Goal: Information Seeking & Learning: Learn about a topic

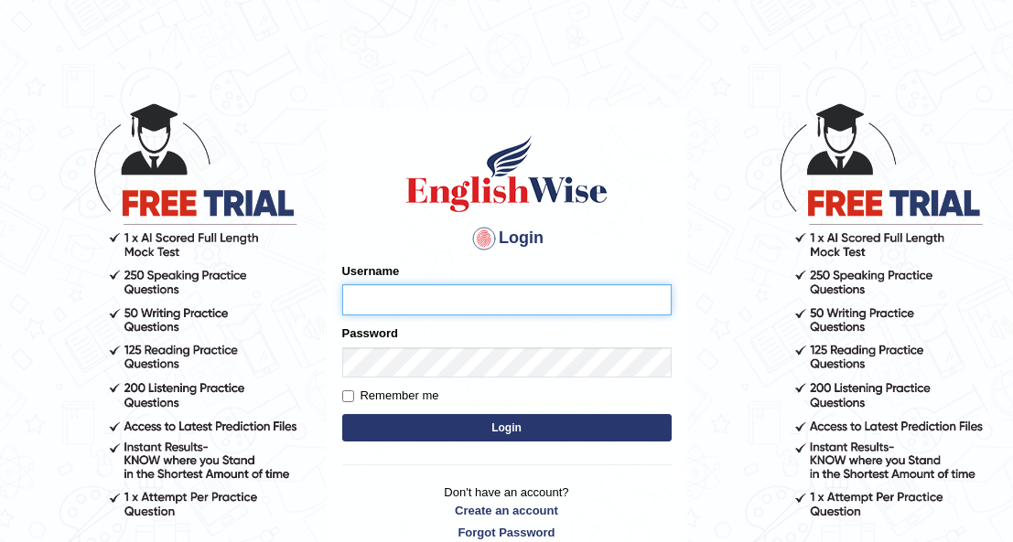
type input "Maria1224"
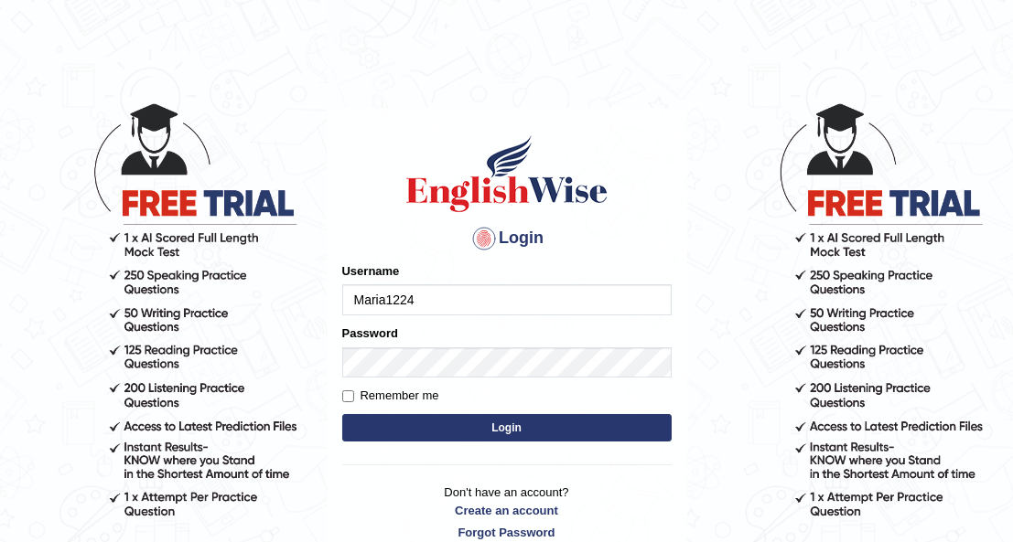
click at [449, 427] on button "Login" at bounding box center [506, 427] width 329 height 27
type input "Maria1224"
click at [449, 427] on button "Login" at bounding box center [506, 427] width 329 height 27
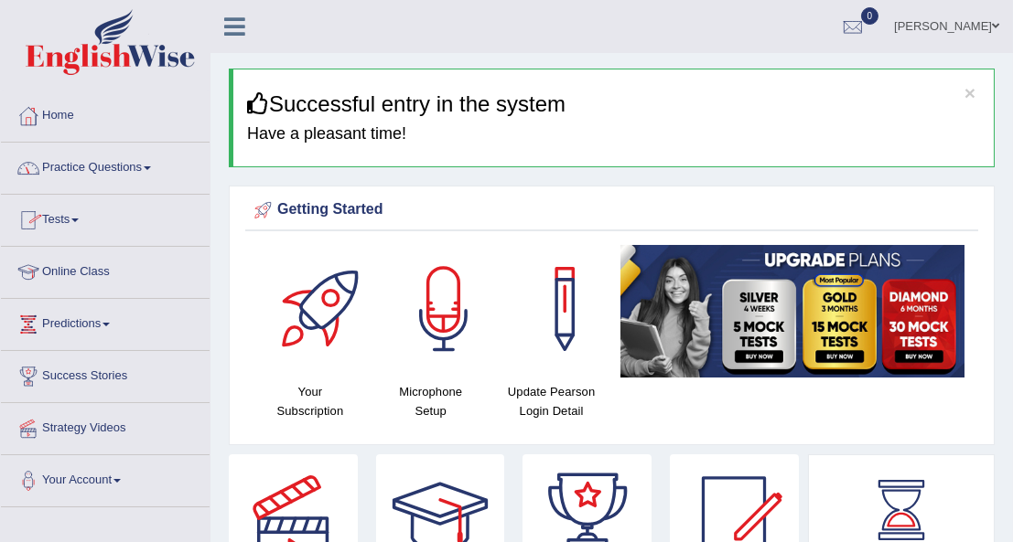
click at [151, 163] on link "Practice Questions" at bounding box center [105, 166] width 209 height 46
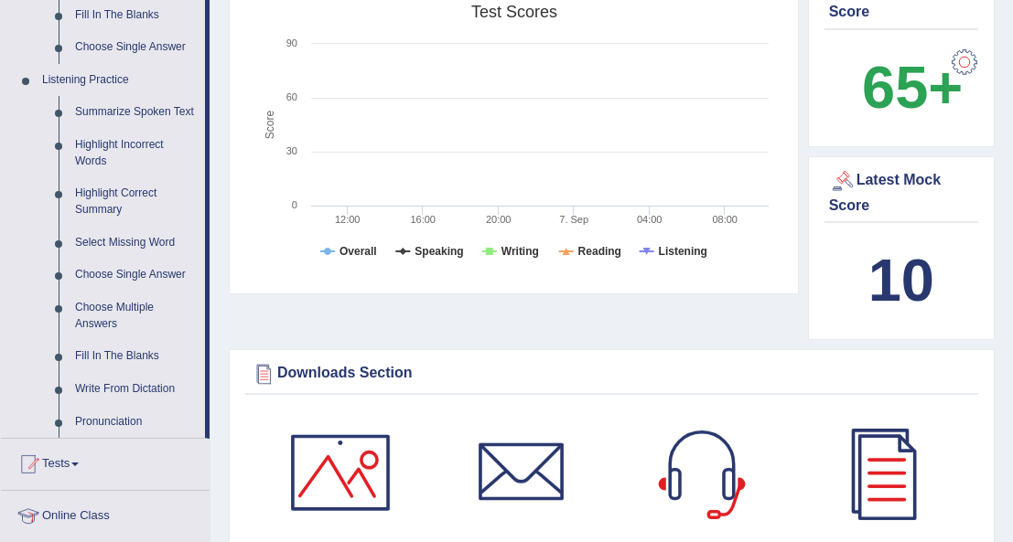
scroll to position [730, 0]
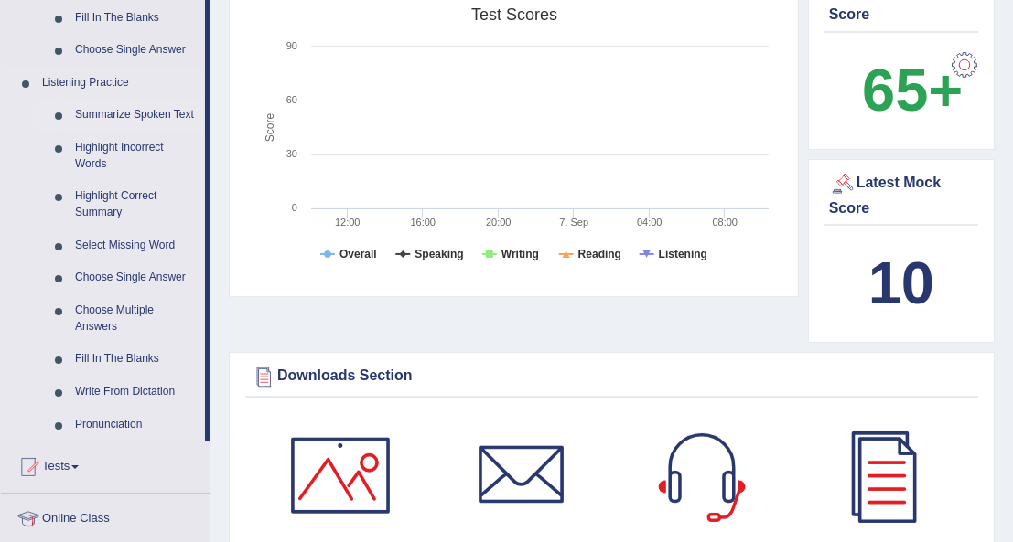
click at [122, 108] on link "Summarize Spoken Text" at bounding box center [136, 115] width 138 height 33
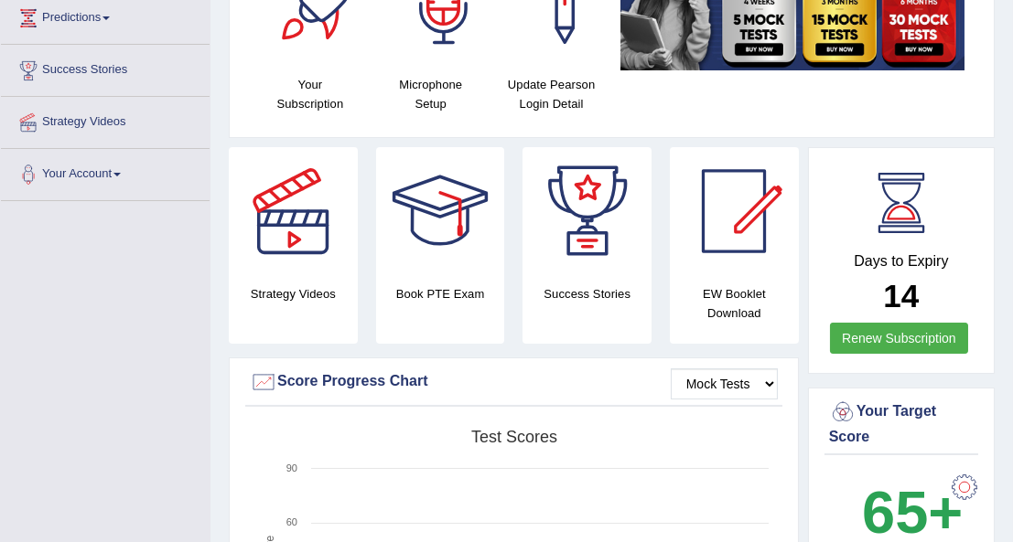
scroll to position [246, 0]
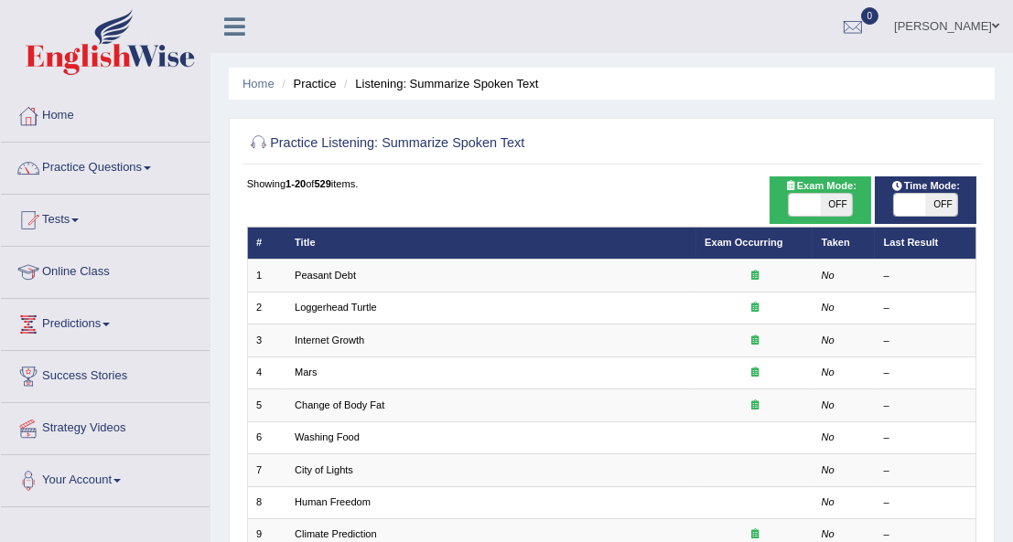
click at [839, 203] on span "OFF" at bounding box center [836, 205] width 32 height 22
checkbox input "true"
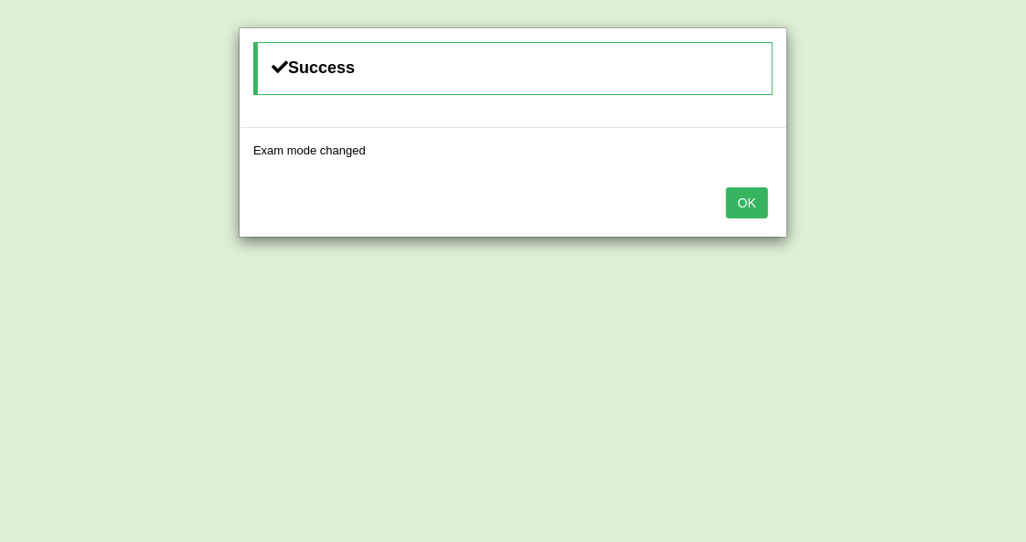
click at [748, 198] on button "OK" at bounding box center [747, 203] width 42 height 31
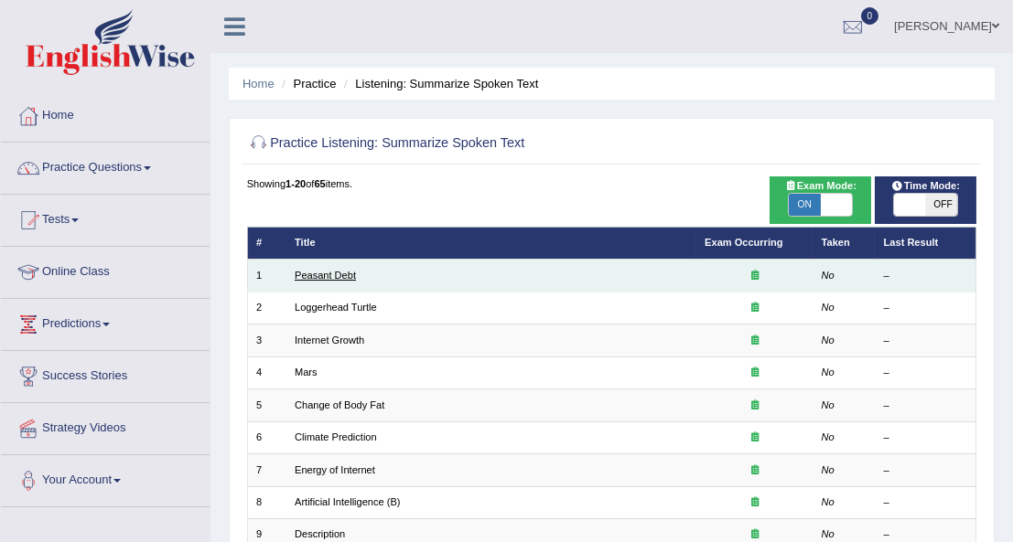
click at [320, 270] on link "Peasant Debt" at bounding box center [325, 275] width 61 height 11
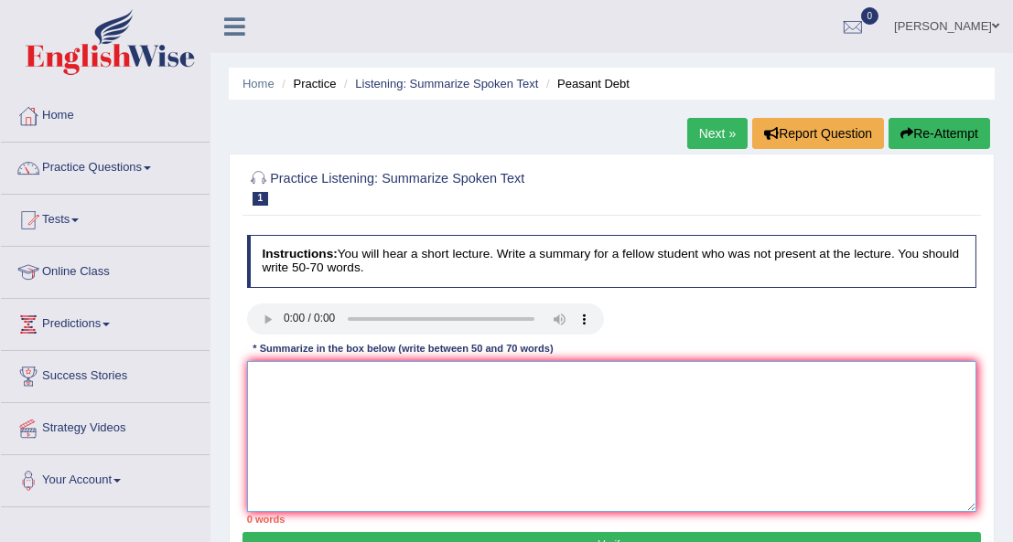
click at [286, 393] on textarea at bounding box center [612, 436] width 730 height 151
click at [314, 385] on textarea at bounding box center [612, 436] width 730 height 151
type textarea "t"
click at [277, 368] on textarea at bounding box center [612, 436] width 730 height 151
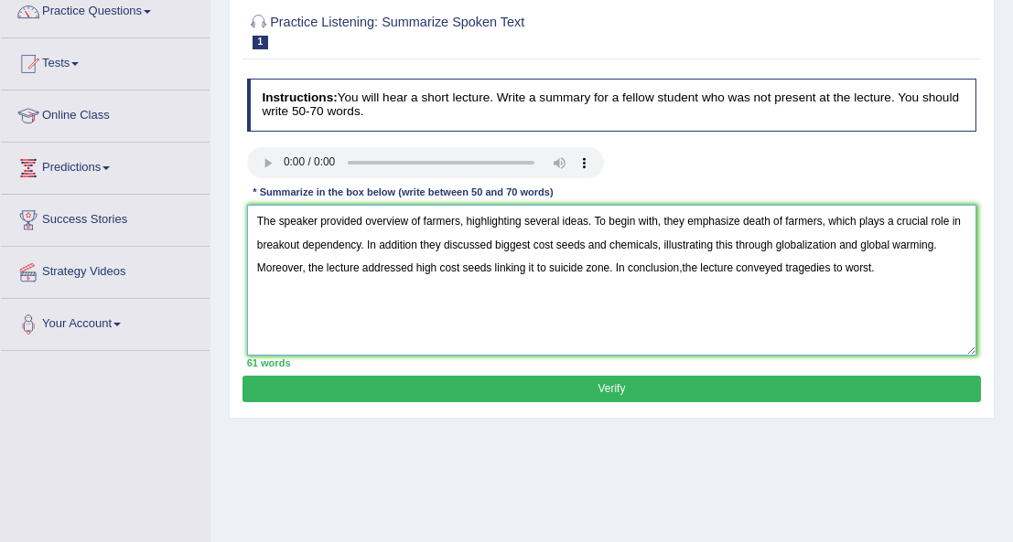
scroll to position [166, 0]
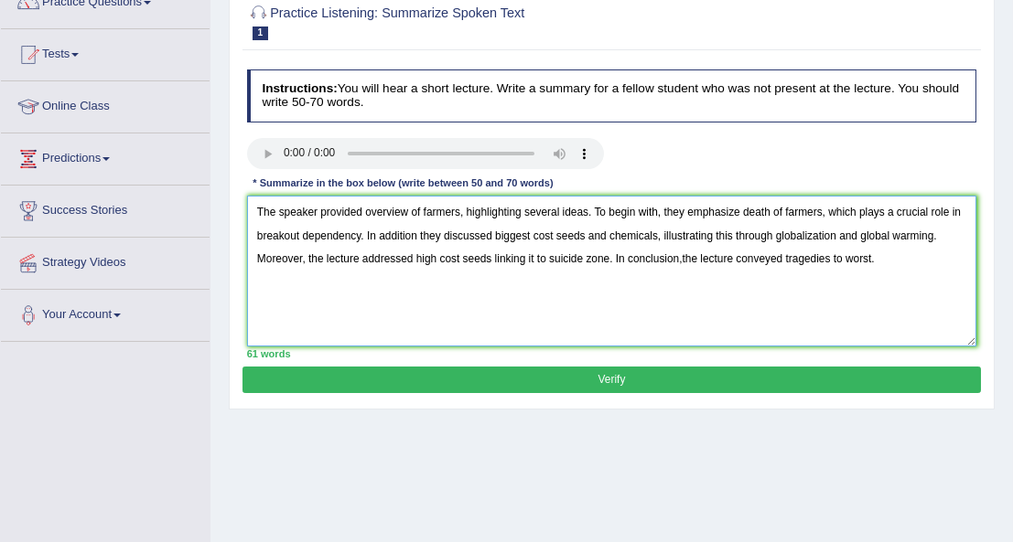
type textarea "The speaker provided overview of farmers, highlighting several ideas. To begin …"
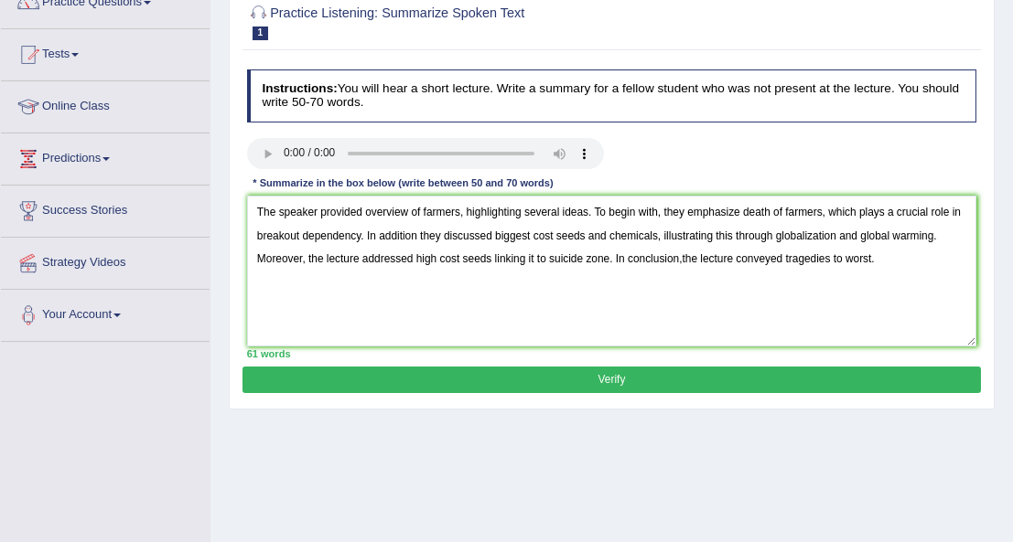
click at [507, 375] on button "Verify" at bounding box center [610, 380] width 737 height 27
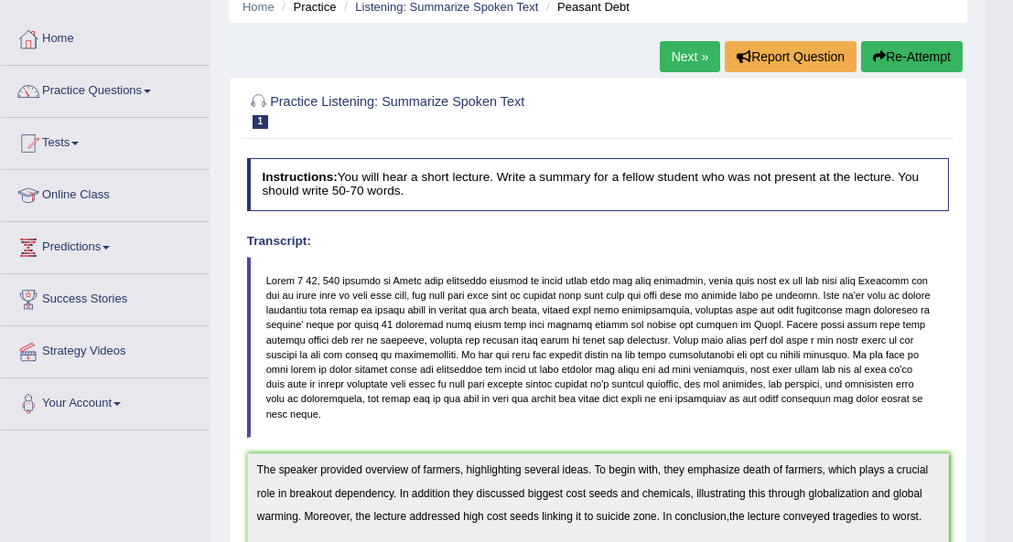
scroll to position [76, 0]
click at [695, 55] on link "Next »" at bounding box center [690, 57] width 60 height 31
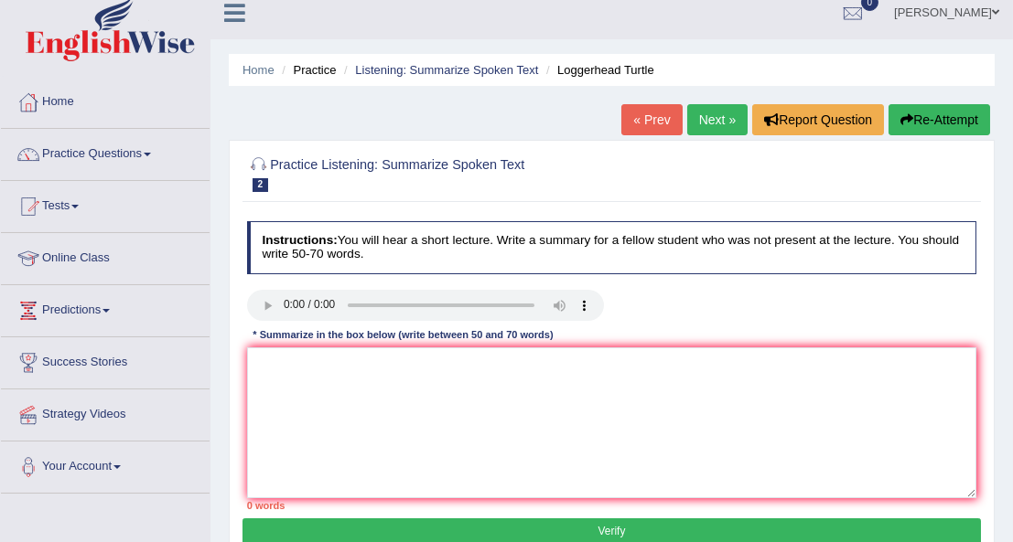
scroll to position [16, 0]
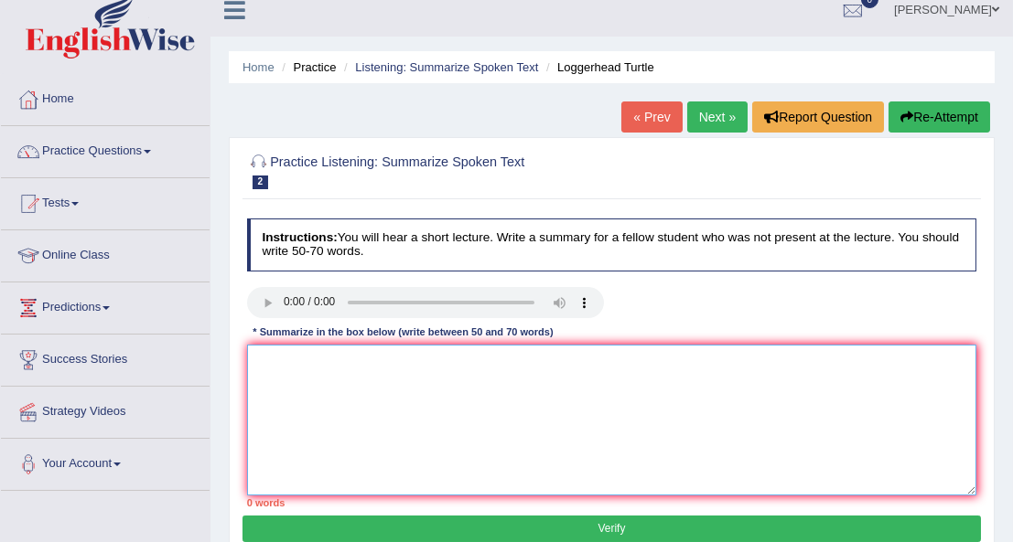
click at [263, 359] on textarea at bounding box center [612, 420] width 730 height 151
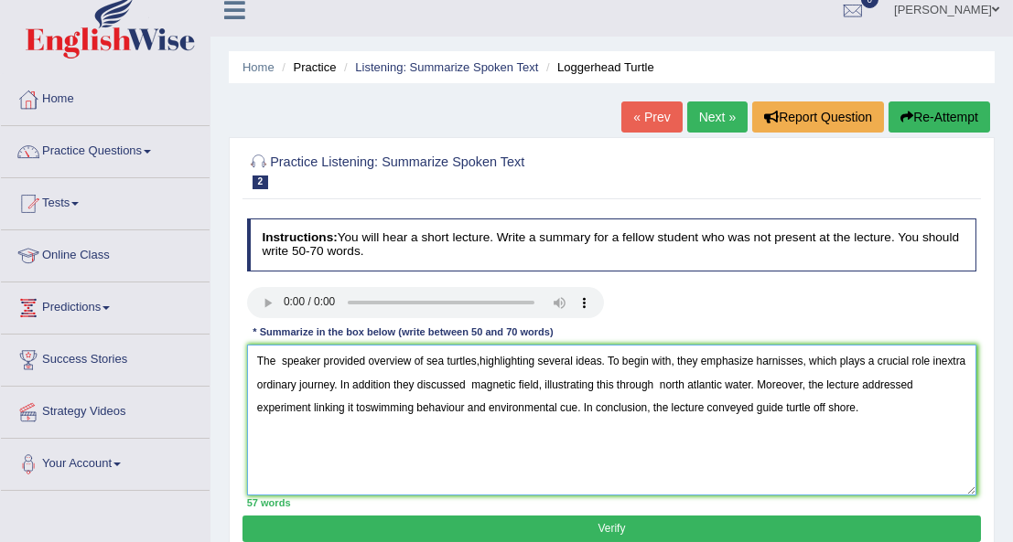
type textarea "The speaker provided overview of sea turtles,highlighting several ideas. To beg…"
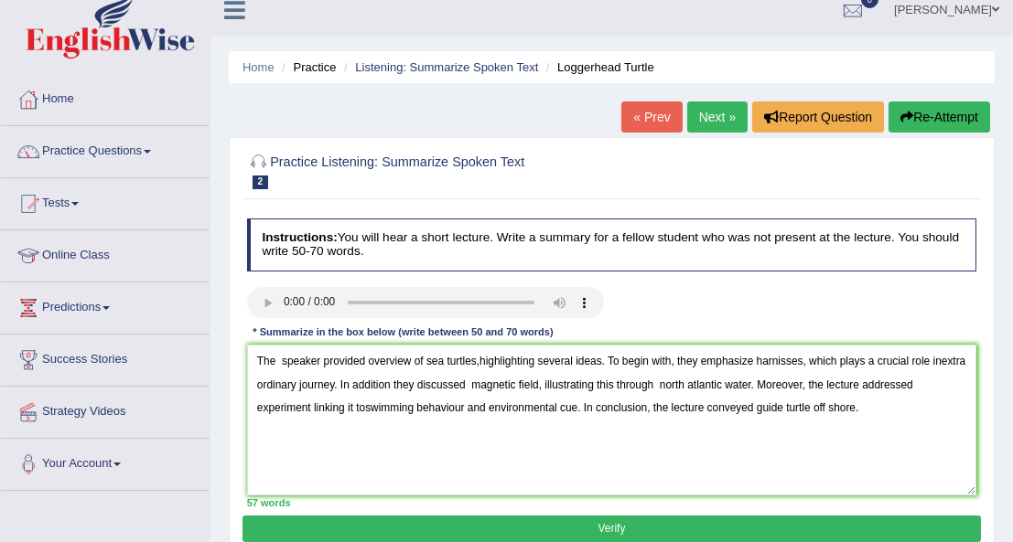
click at [488, 528] on button "Verify" at bounding box center [610, 529] width 737 height 27
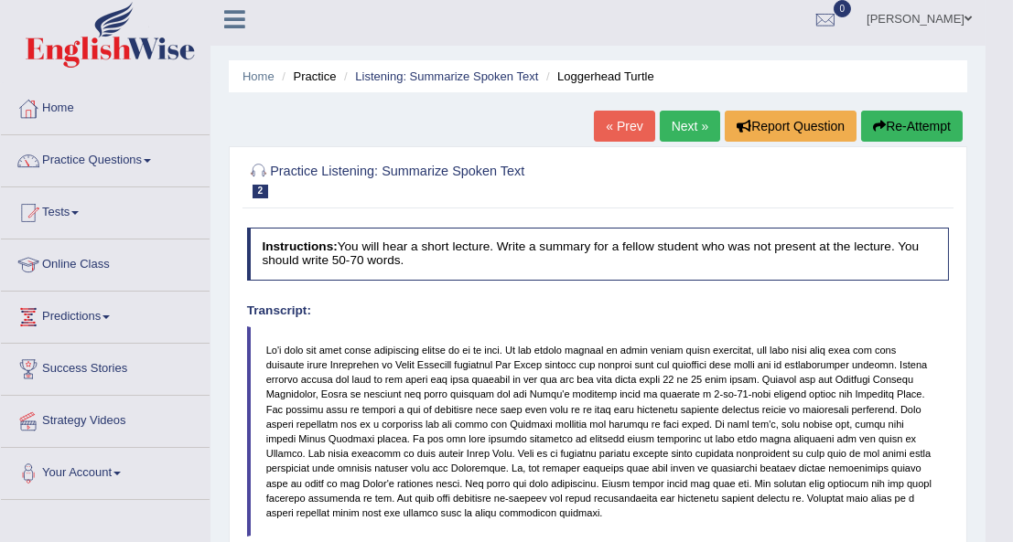
scroll to position [6, 0]
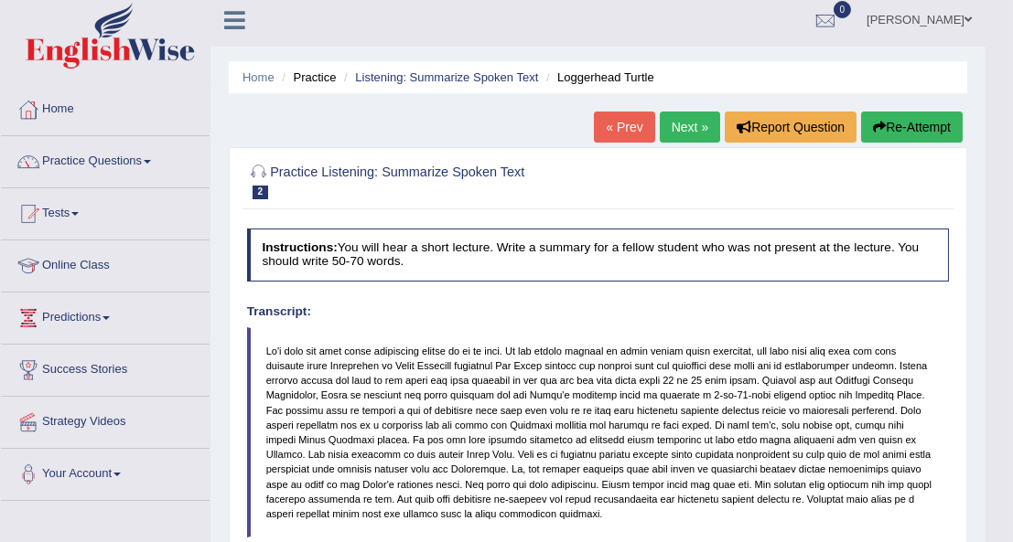
click at [906, 120] on button "Re-Attempt" at bounding box center [912, 127] width 102 height 31
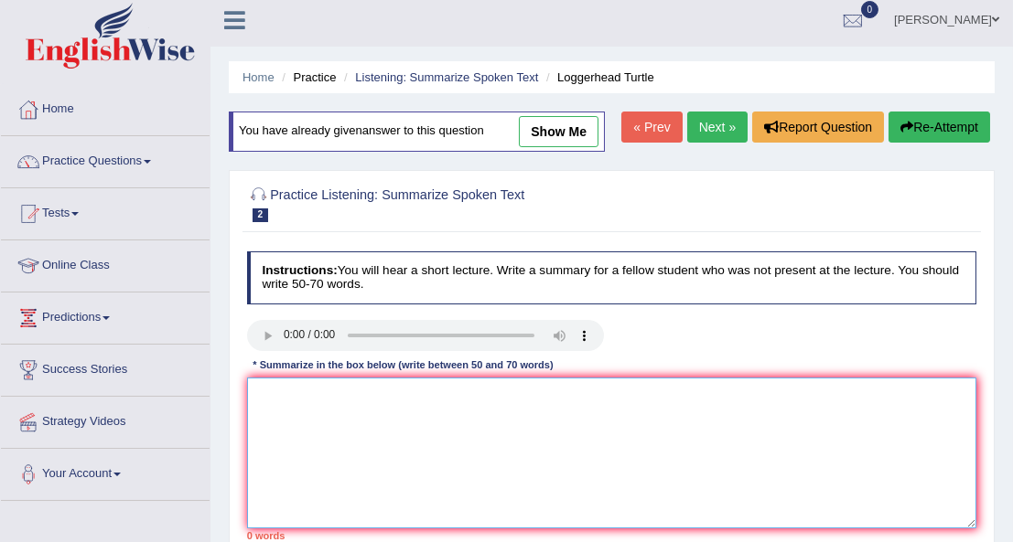
click at [627, 414] on textarea at bounding box center [612, 453] width 730 height 151
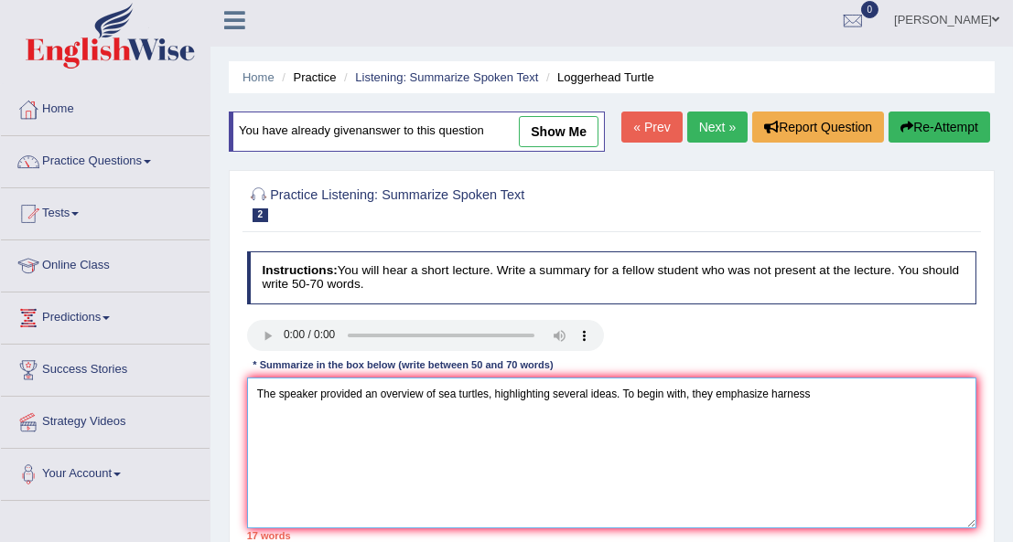
click at [710, 458] on textarea "The speaker provided an overview of sea turtles, highlighting several ideas. To…" at bounding box center [612, 453] width 730 height 151
click at [813, 395] on textarea "The speaker provided an overview of sea turtles, highlighting several ideas. To…" at bounding box center [612, 453] width 730 height 151
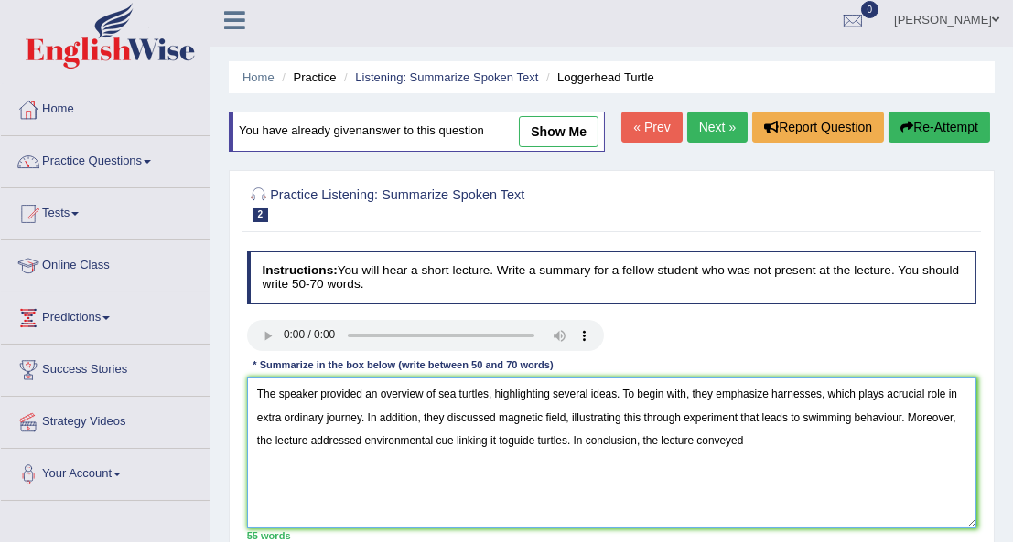
click at [887, 393] on textarea "The speaker provided an overview of sea turtles, highlighting several ideas. To…" at bounding box center [612, 453] width 730 height 151
click at [567, 415] on textarea "The speaker provided an overview of sea turtles, highlighting several ideas. To…" at bounding box center [612, 453] width 730 height 151
click at [611, 442] on textarea "The speaker provided an overview of sea turtles, highlighting several ideas. To…" at bounding box center [612, 453] width 730 height 151
click at [849, 436] on textarea "The speaker provided an overview of sea turtles, highlighting several ideas. To…" at bounding box center [612, 453] width 730 height 151
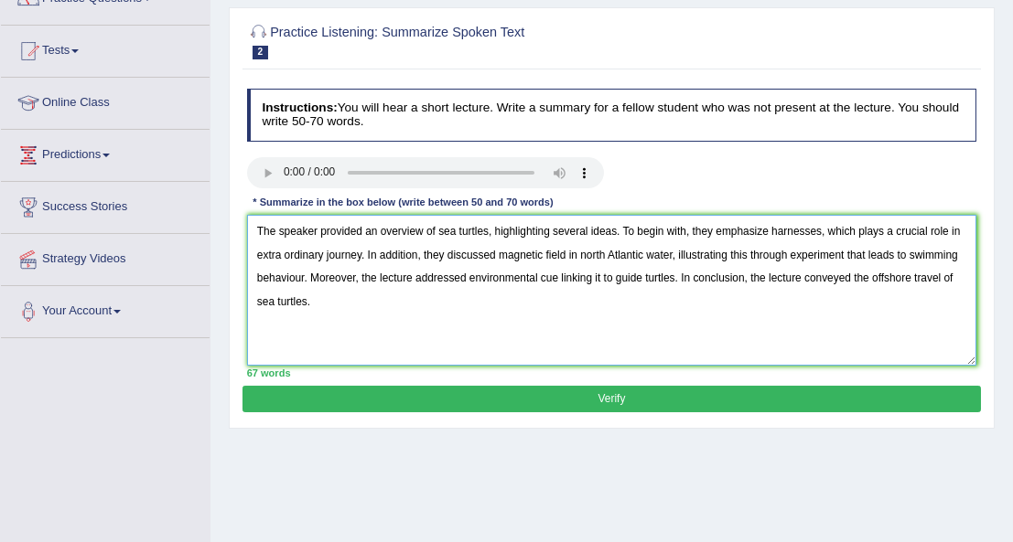
scroll to position [171, 0]
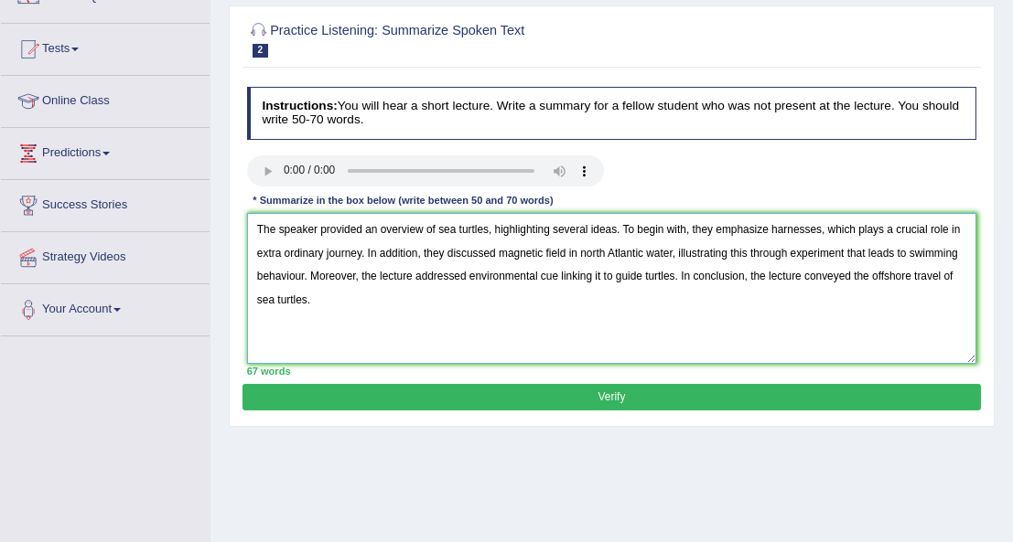
type textarea "The speaker provided an overview of sea turtles, highlighting several ideas. To…"
click at [638, 391] on button "Verify" at bounding box center [610, 397] width 737 height 27
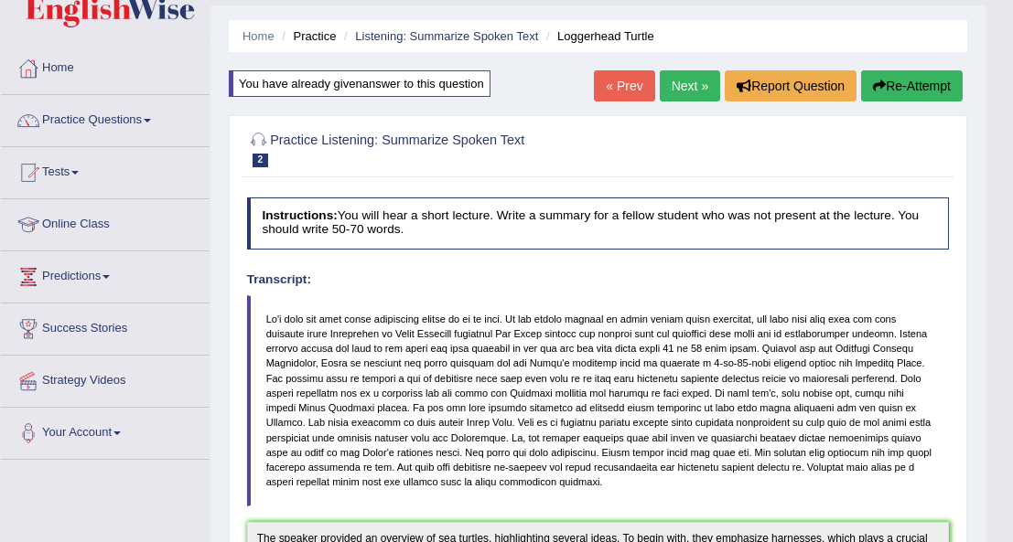
scroll to position [37, 0]
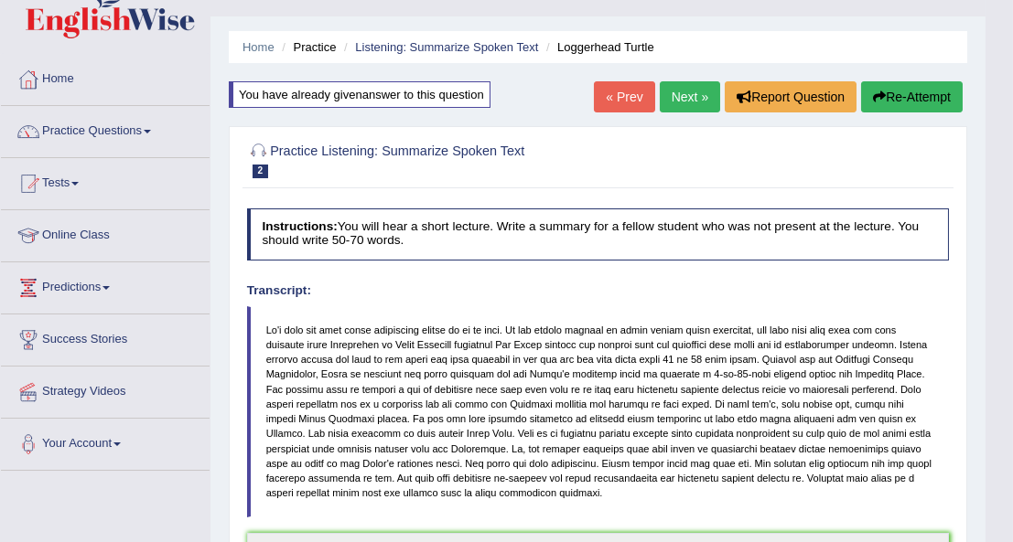
click at [684, 89] on link "Next »" at bounding box center [690, 96] width 60 height 31
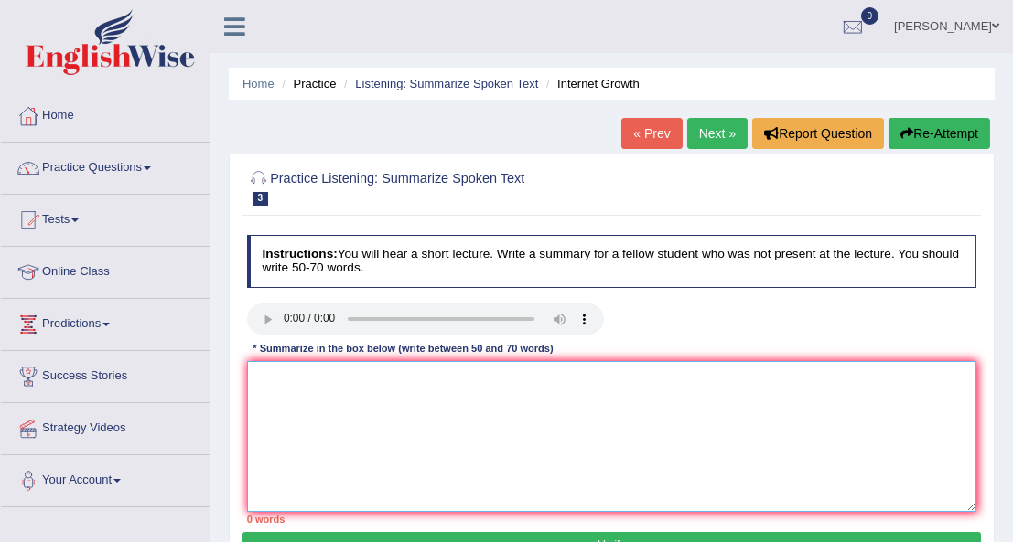
click at [268, 370] on textarea at bounding box center [612, 436] width 730 height 151
click at [626, 379] on textarea "The speaker provided an overview of rapid expansion of internet, highlighting r…" at bounding box center [612, 436] width 730 height 151
click at [736, 378] on textarea "The speaker provided an overview of rapid expansion of internet, highlighting t…" at bounding box center [612, 436] width 730 height 151
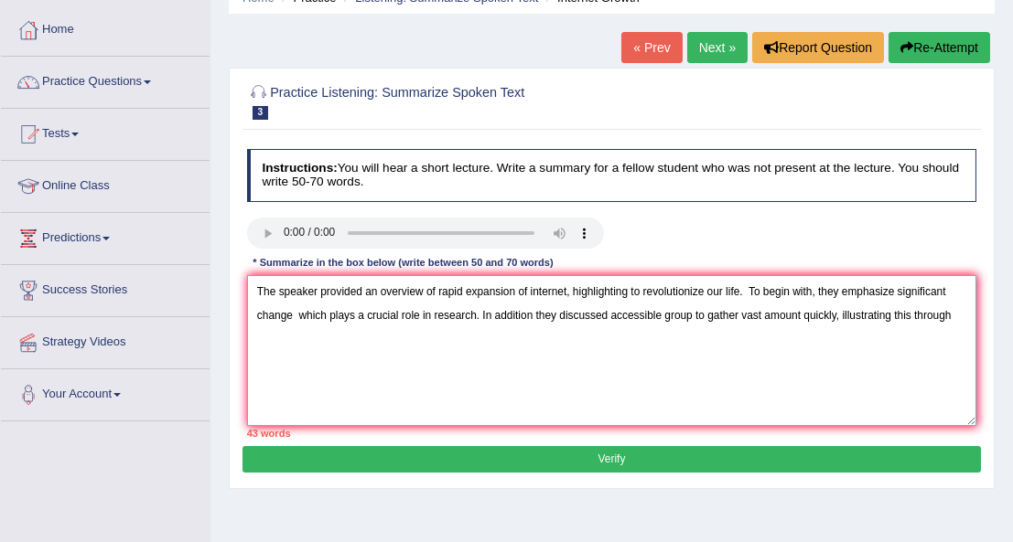
scroll to position [86, 0]
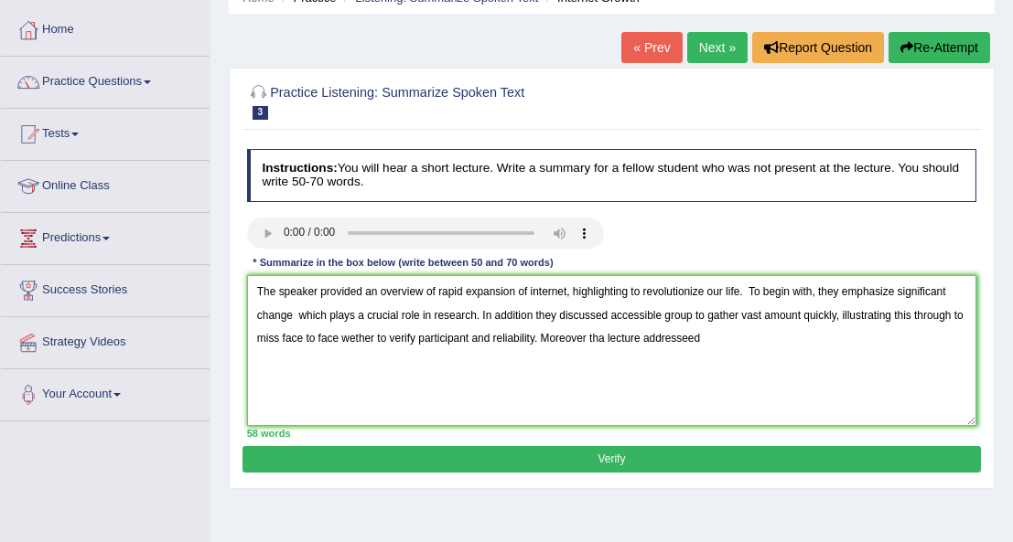
click at [589, 335] on textarea "The speaker provided an overview of rapid expansion of internet, highlighting t…" at bounding box center [612, 350] width 730 height 151
type textarea "The speaker provided an overview of rapid expansion of internet, highlighting t…"
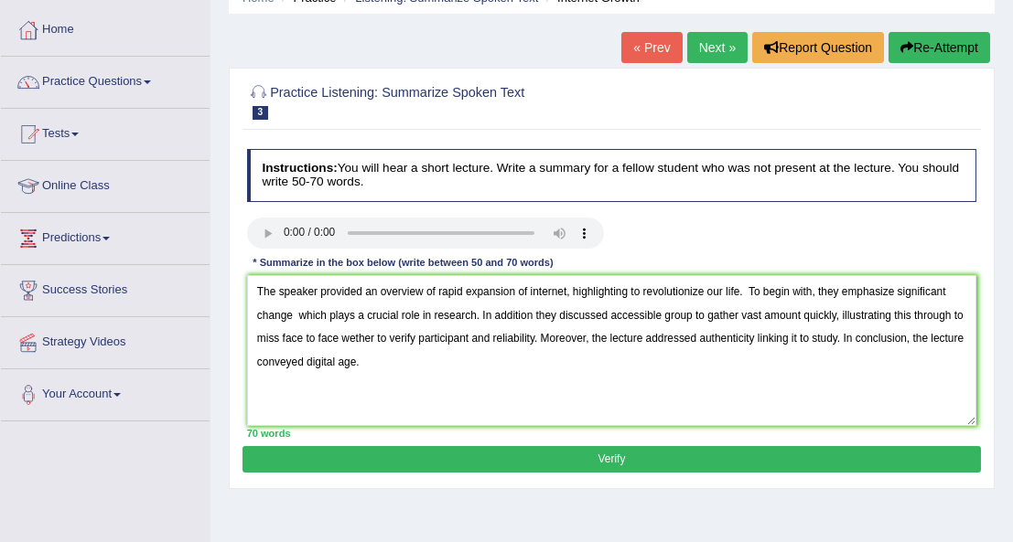
click at [592, 451] on button "Verify" at bounding box center [610, 459] width 737 height 27
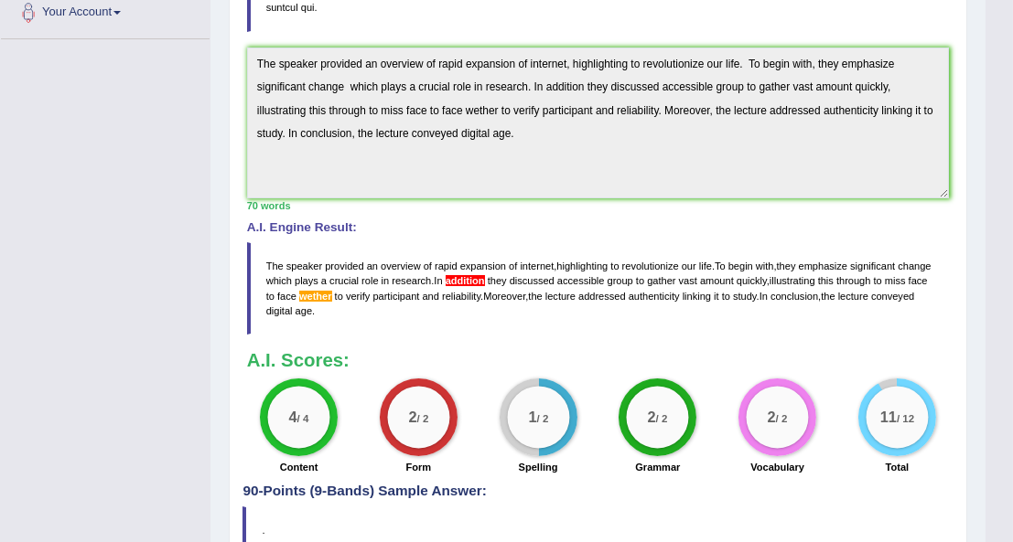
scroll to position [470, 0]
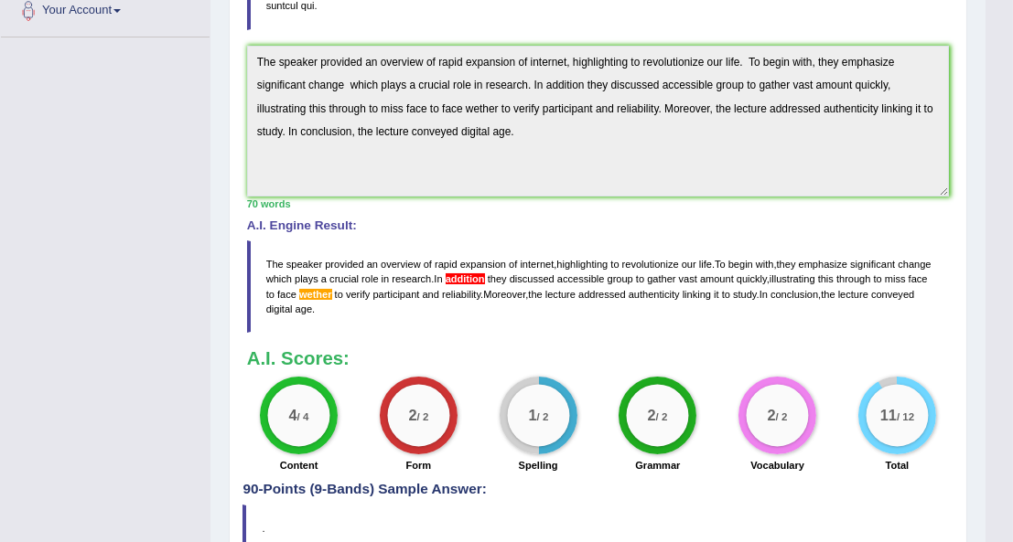
click at [592, 451] on div "1 / 2 Spelling" at bounding box center [538, 427] width 120 height 101
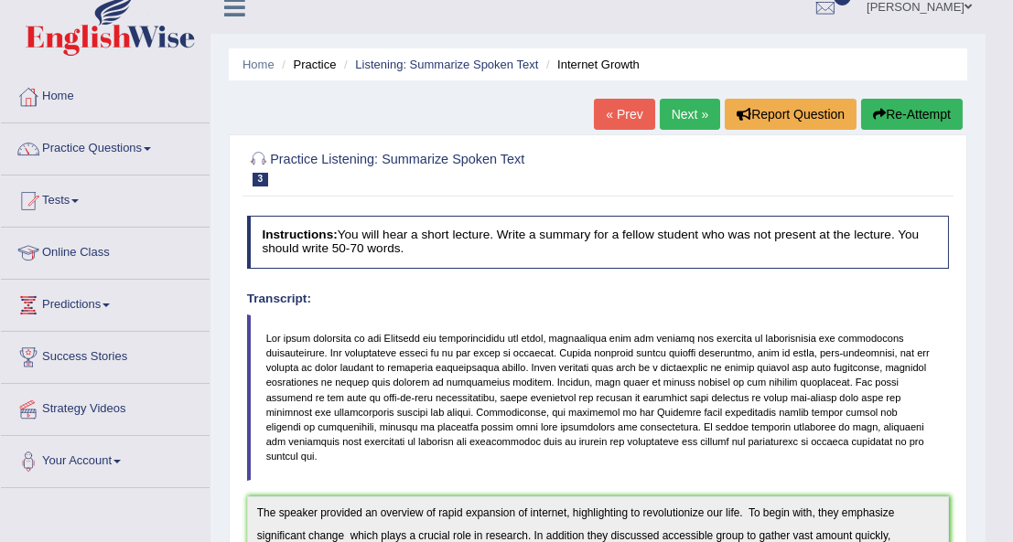
scroll to position [0, 0]
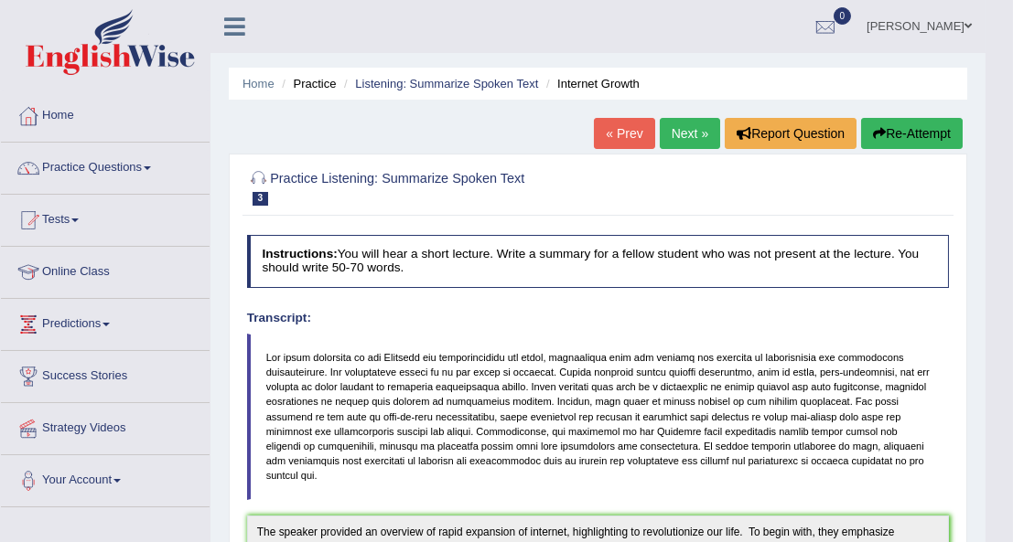
click at [684, 130] on link "Next »" at bounding box center [690, 133] width 60 height 31
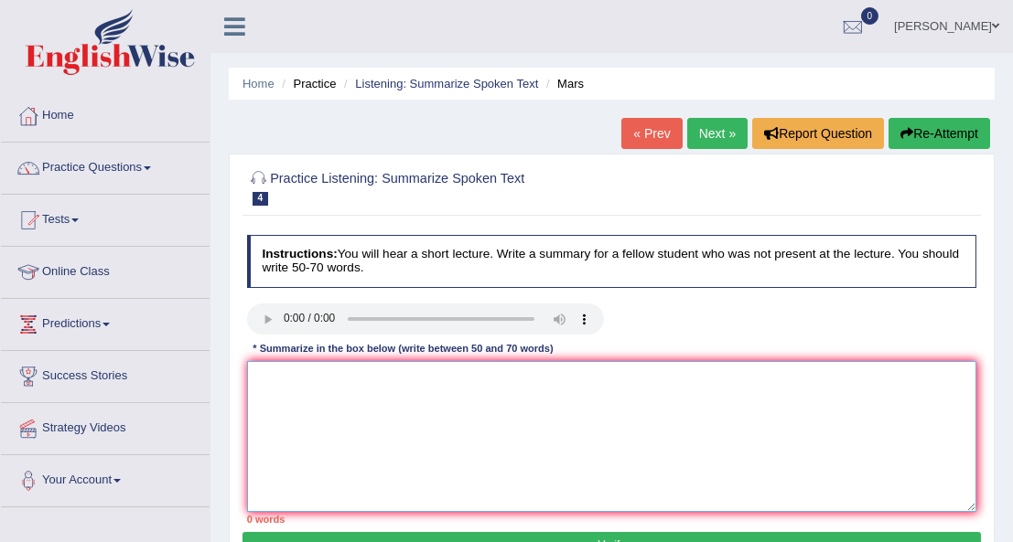
click at [268, 393] on textarea at bounding box center [612, 436] width 730 height 151
type textarea "t"
click at [543, 376] on textarea "The speaker provided an overview of the Mars, highlighting as the 4th planet" at bounding box center [612, 436] width 730 height 151
click at [695, 372] on textarea "The speaker provided an overview of the Mars, highlighting several ideas as the…" at bounding box center [612, 436] width 730 height 151
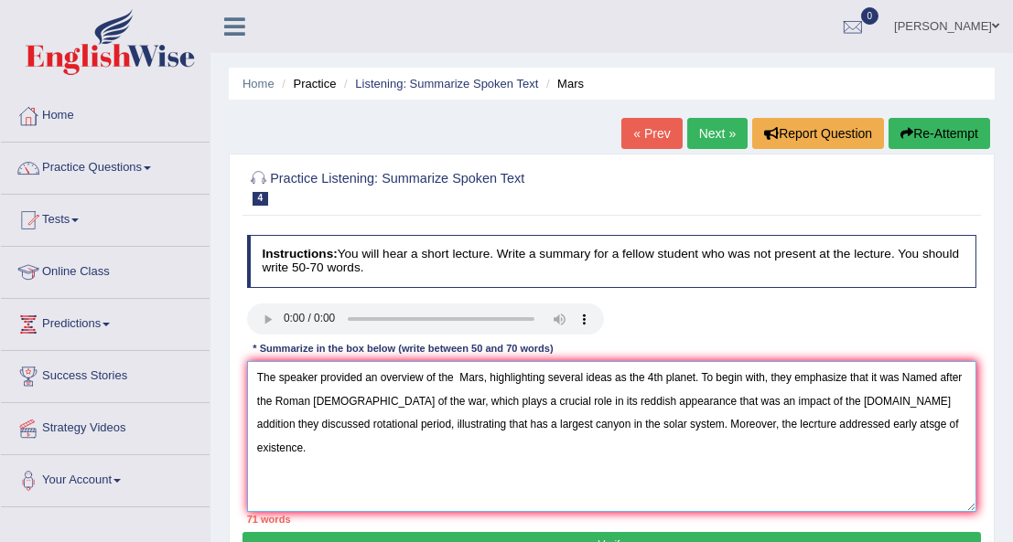
click at [397, 424] on textarea "The speaker provided an overview of the Mars, highlighting several ideas as the…" at bounding box center [612, 436] width 730 height 151
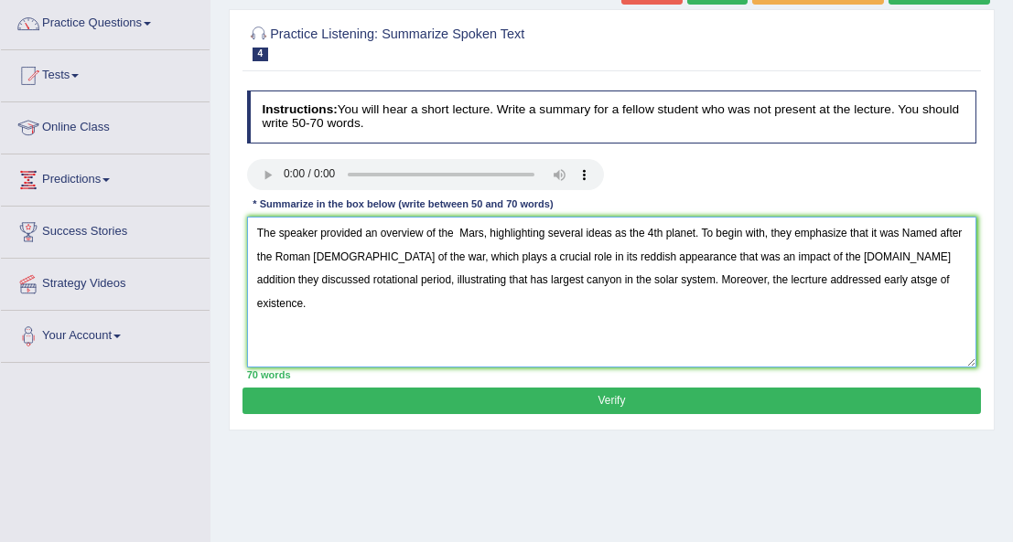
scroll to position [150, 0]
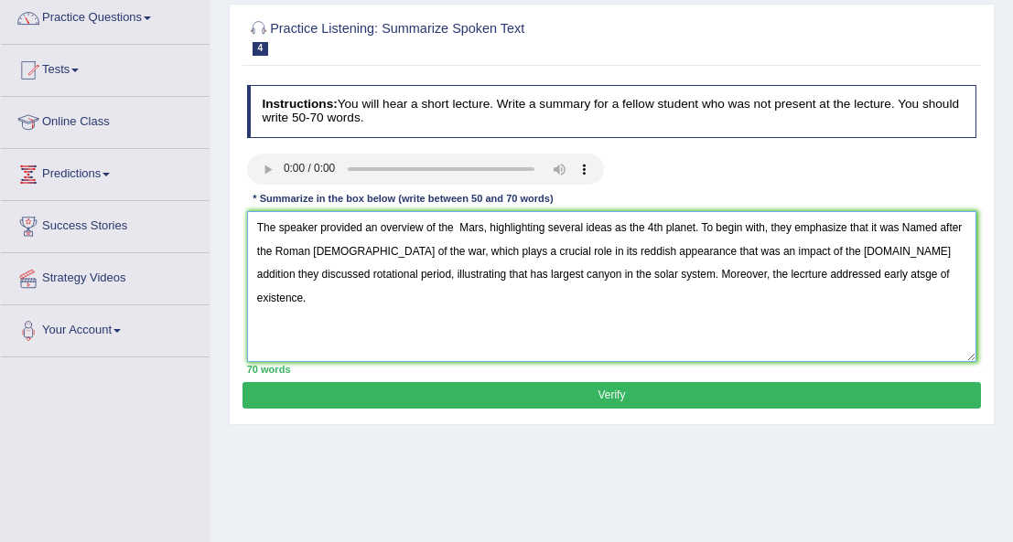
click at [906, 228] on textarea "The speaker provided an overview of the Mars, highlighting several ideas as the…" at bounding box center [612, 286] width 730 height 151
click at [756, 270] on textarea "The speaker provided an overview of the Mars, highlighting several ideas as the…" at bounding box center [612, 286] width 730 height 151
type textarea "The speaker provided an overview of the Mars, highlighting several ideas as the…"
click at [638, 391] on button "Verify" at bounding box center [610, 395] width 737 height 27
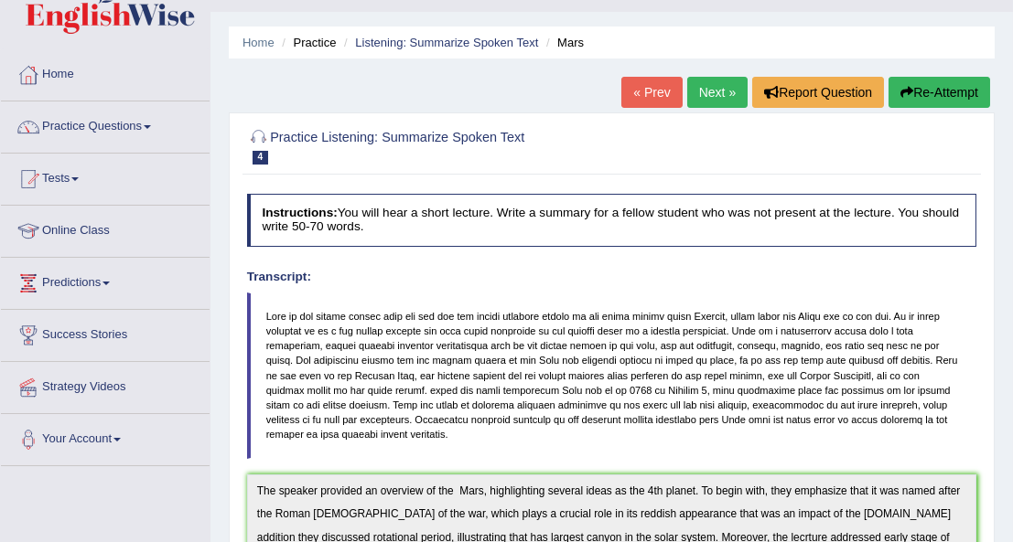
scroll to position [41, 0]
click at [713, 92] on link "Next »" at bounding box center [717, 92] width 60 height 31
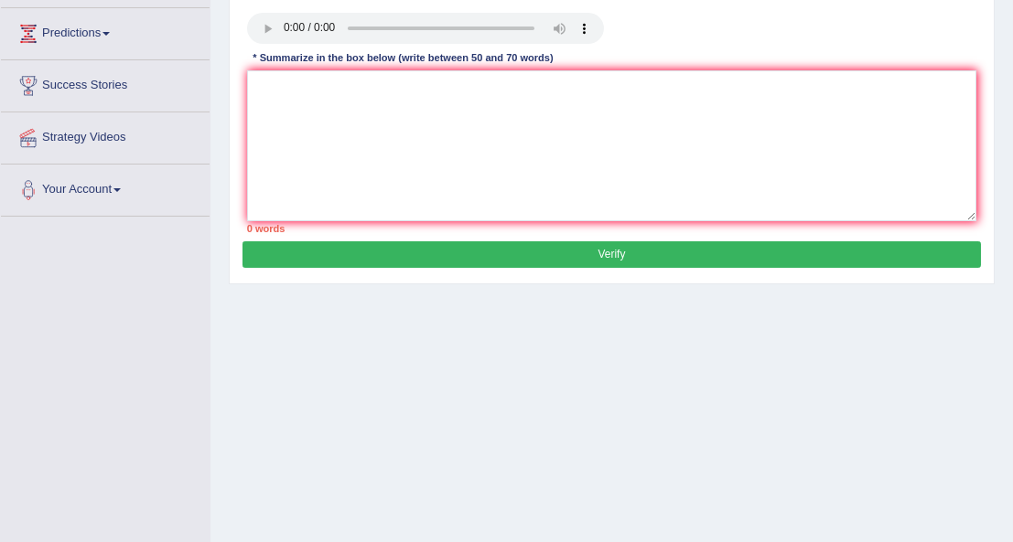
scroll to position [293, 0]
